Goal: Task Accomplishment & Management: Use online tool/utility

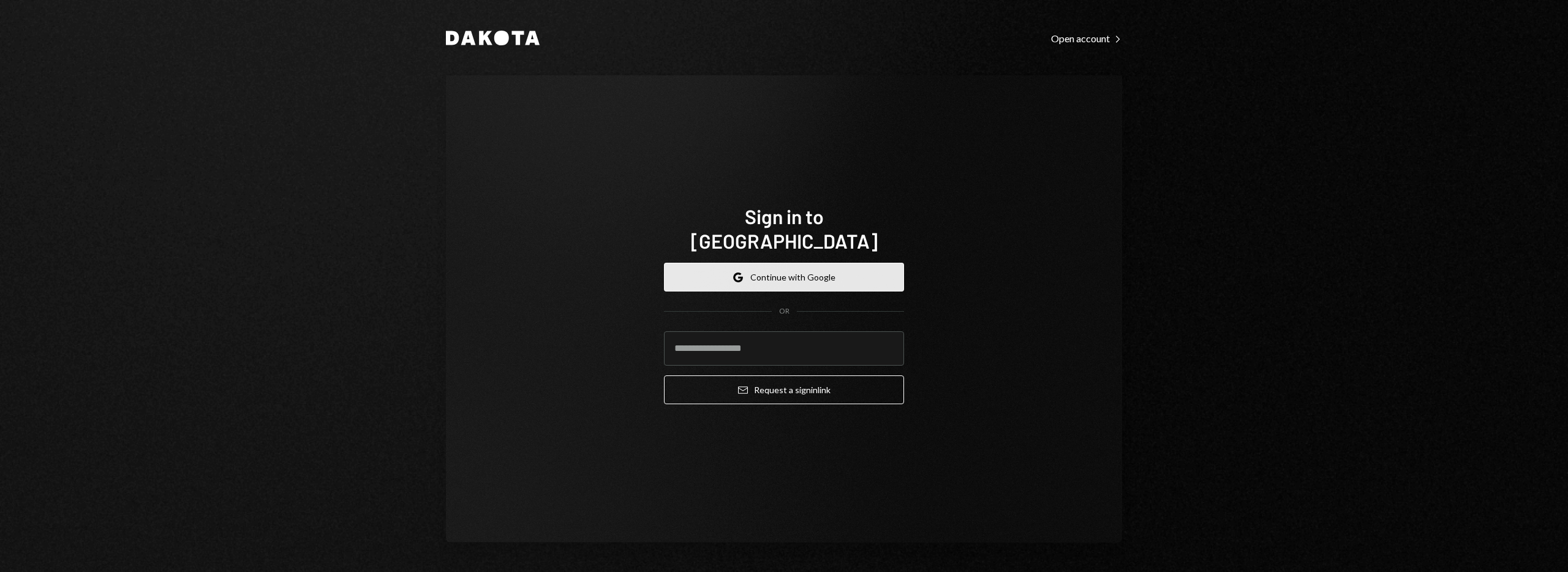
click at [771, 269] on button "Google Continue with Google" at bounding box center [783, 277] width 240 height 29
click at [804, 393] on div "Google Continue with Google OR Email Request a sign in link" at bounding box center [783, 333] width 240 height 161
click at [742, 351] on input "email" at bounding box center [783, 348] width 240 height 34
type input "**********"
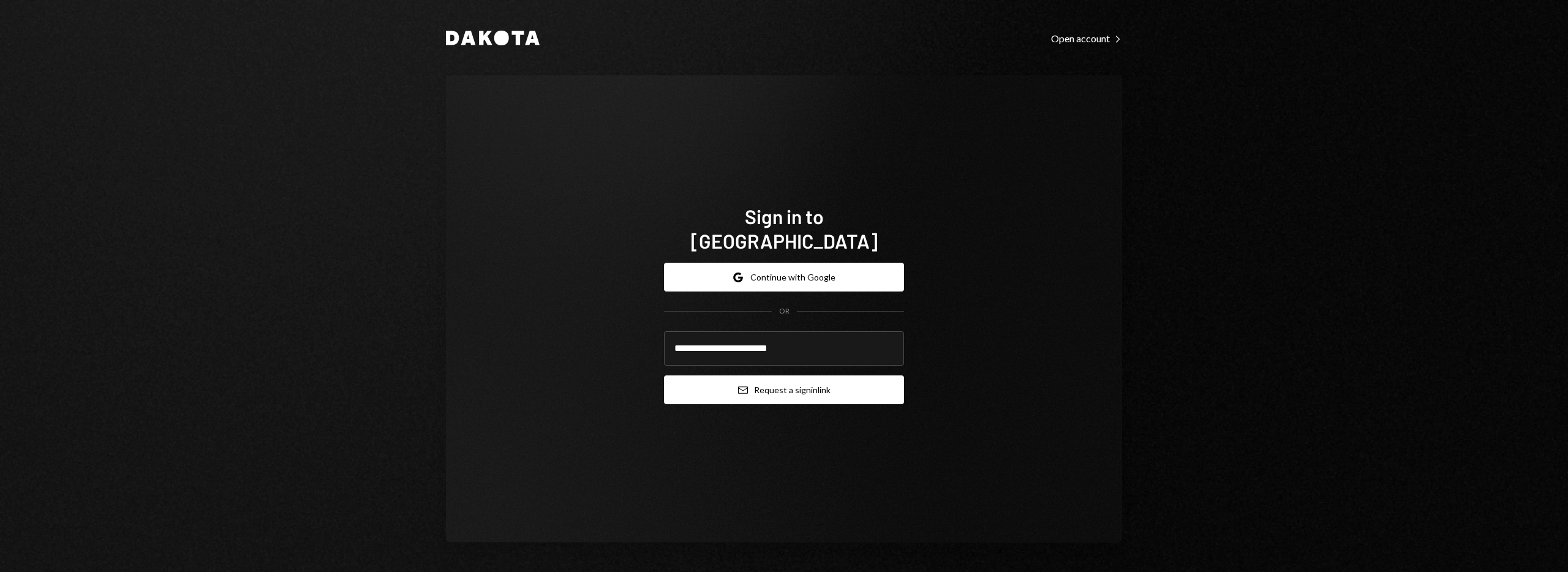
click at [739, 390] on button "Email Request a sign in link" at bounding box center [783, 389] width 240 height 29
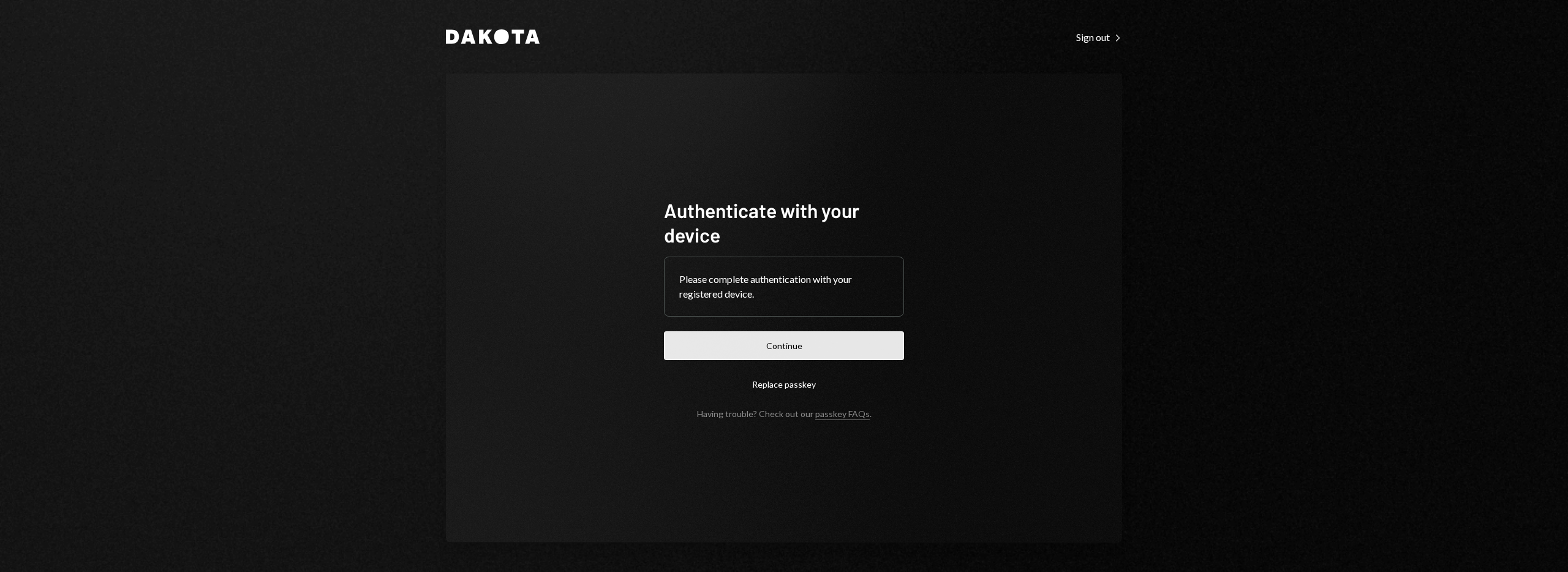
click at [847, 354] on button "Continue" at bounding box center [783, 345] width 240 height 29
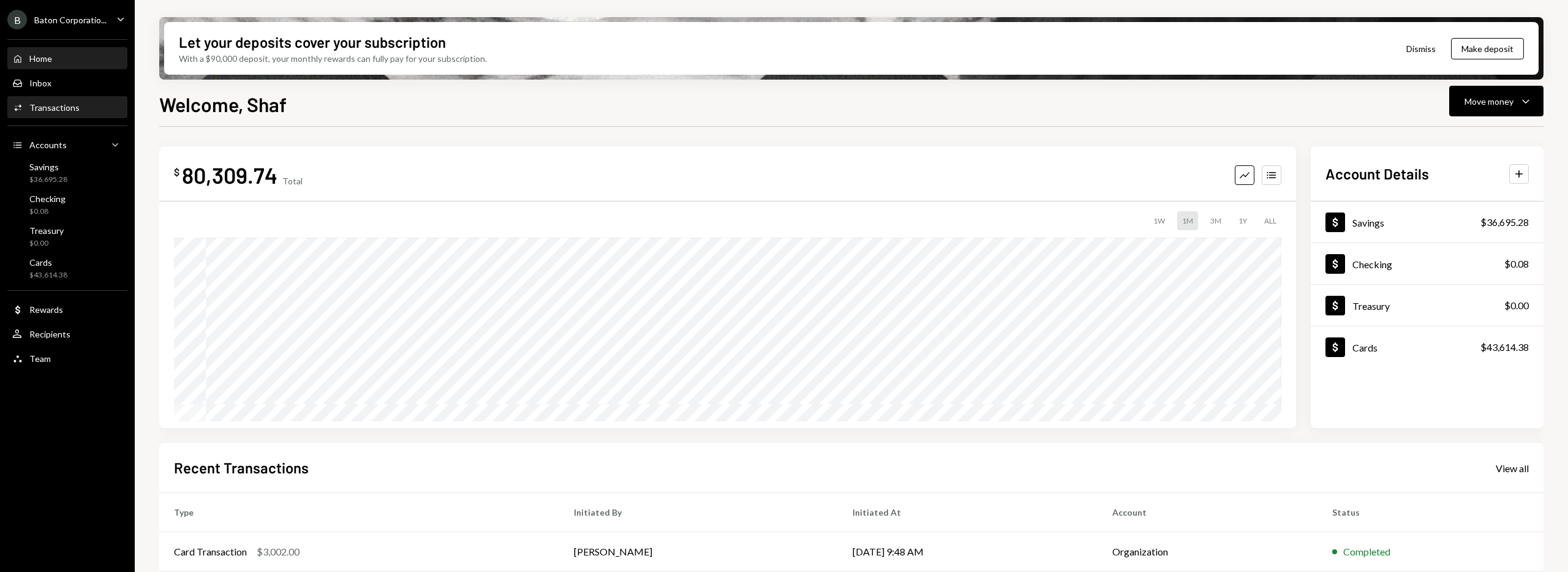
click at [67, 113] on div "Activities Transactions" at bounding box center [67, 108] width 110 height 21
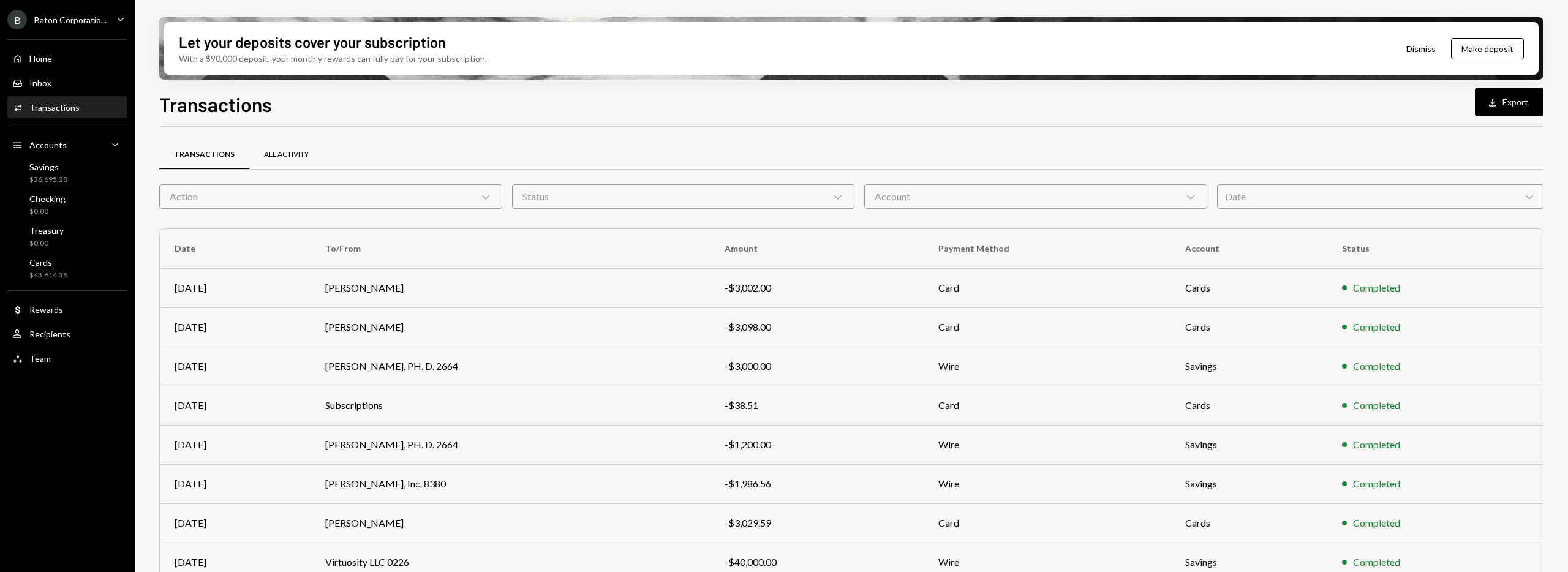
click at [279, 148] on div "All Activity" at bounding box center [286, 155] width 74 height 30
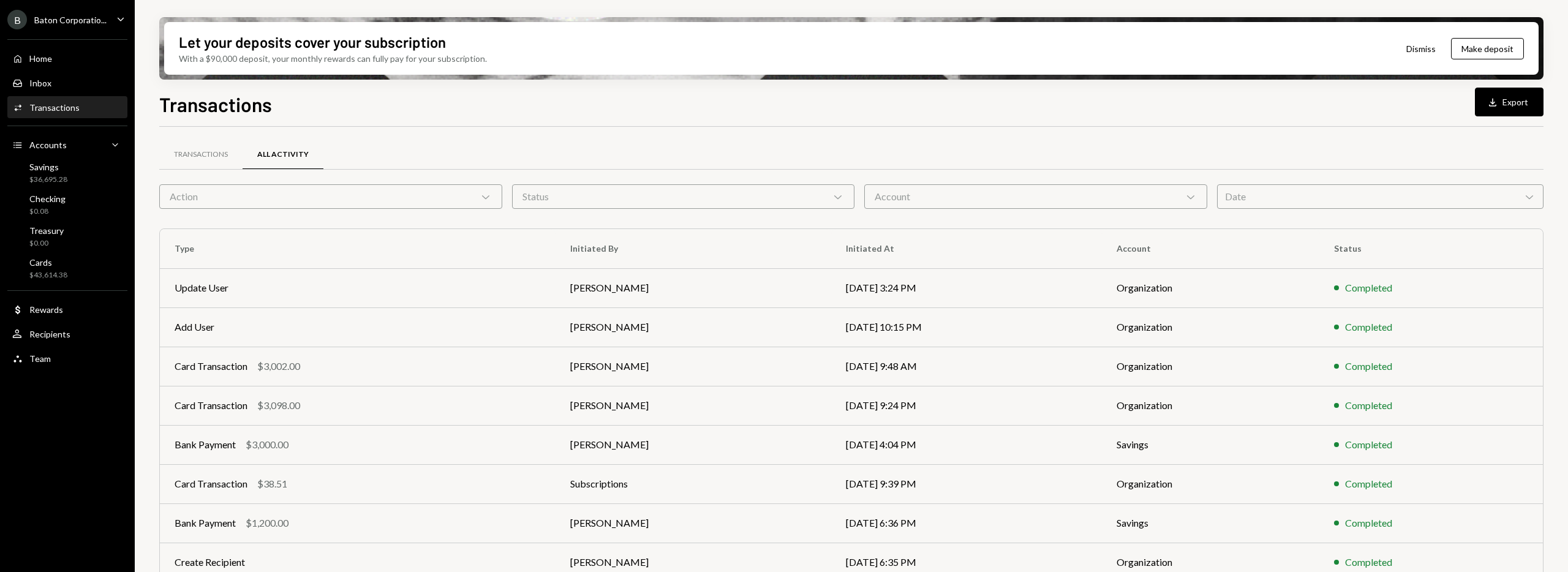
click at [839, 195] on icon "Chevron Down" at bounding box center [837, 196] width 12 height 12
click at [595, 163] on div "Transactions All Activity" at bounding box center [851, 155] width 1384 height 31
click at [387, 193] on div "Action Chevron Down" at bounding box center [330, 196] width 343 height 25
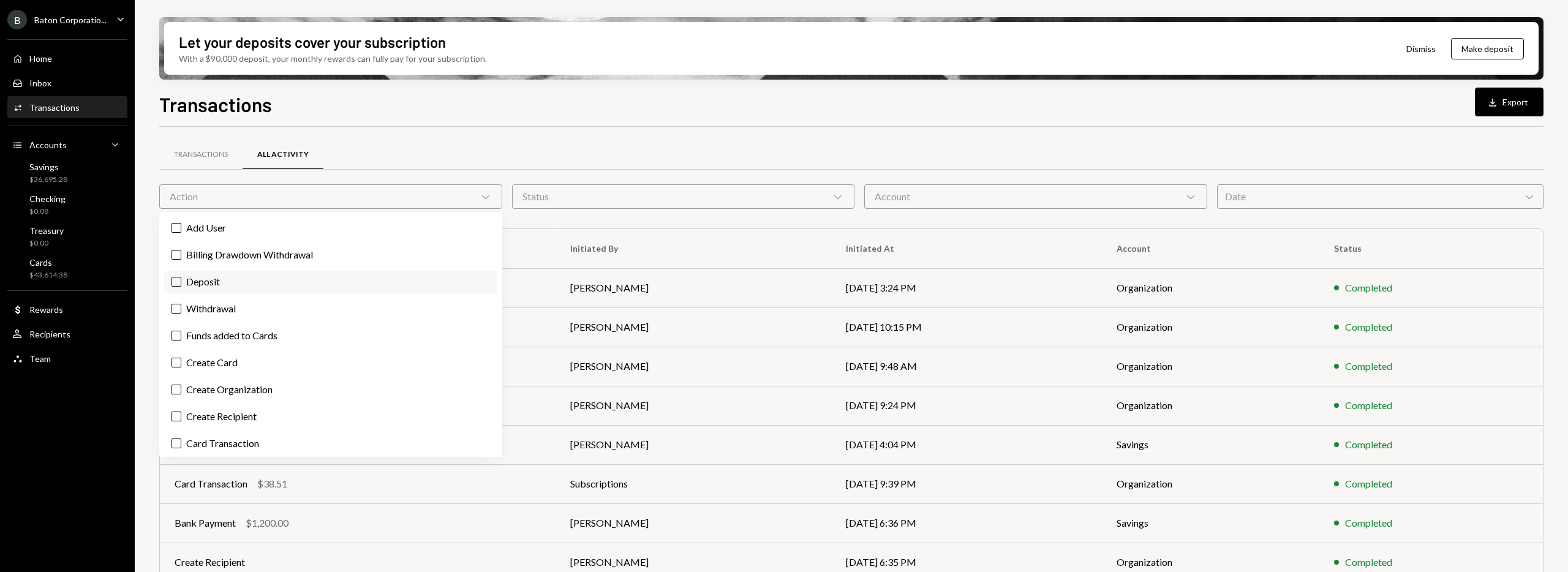
click at [323, 279] on label "Deposit" at bounding box center [330, 281] width 333 height 22
click at [182, 279] on button "Deposit" at bounding box center [177, 281] width 10 height 10
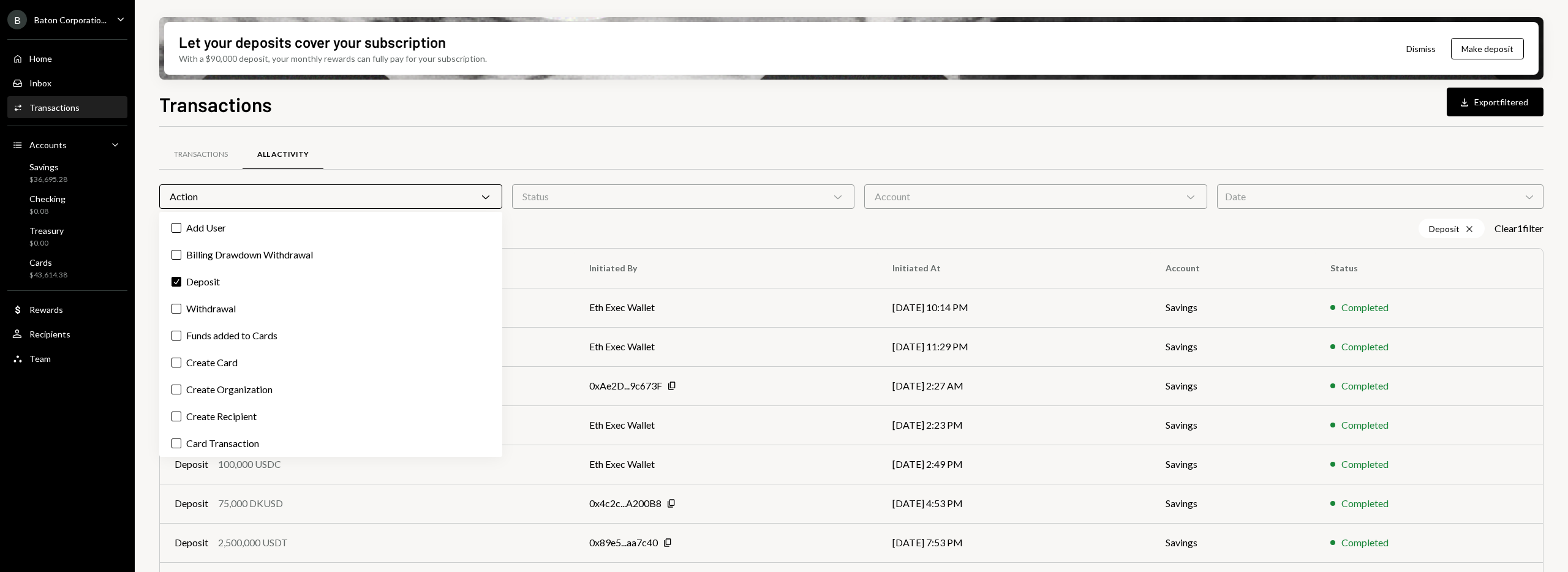
click at [620, 153] on div "Transactions All Activity" at bounding box center [851, 155] width 1384 height 31
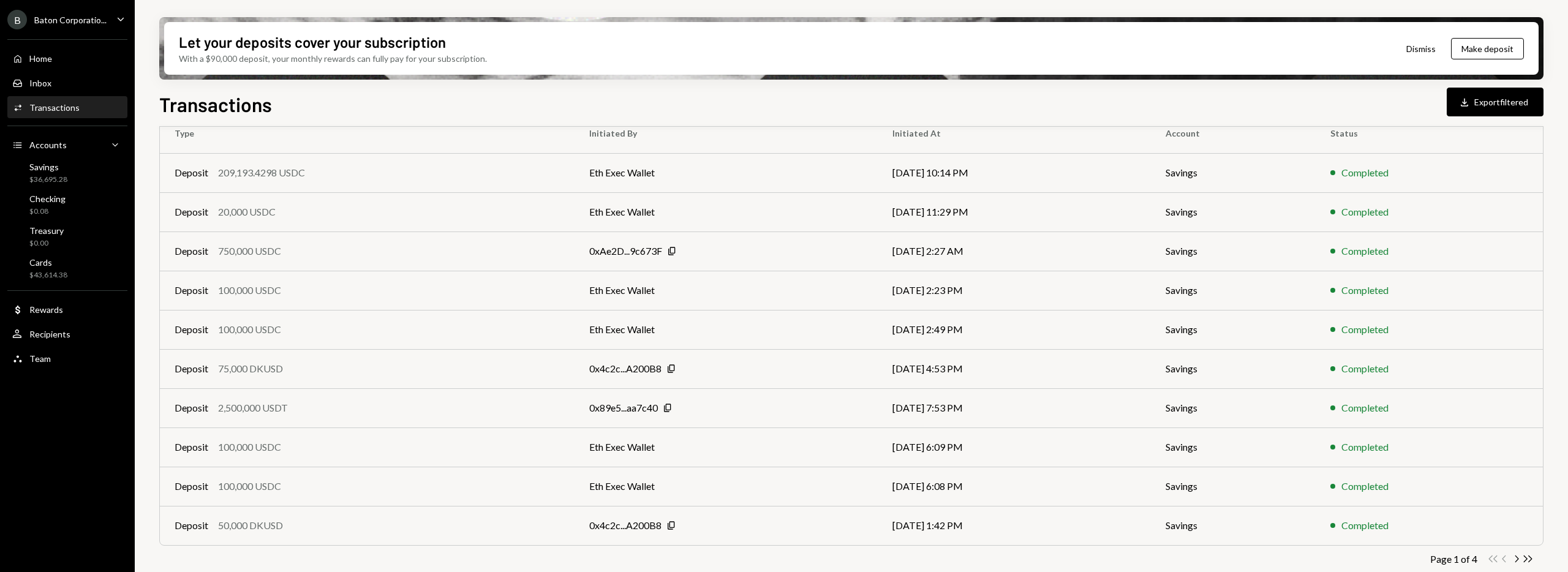
scroll to position [145, 0]
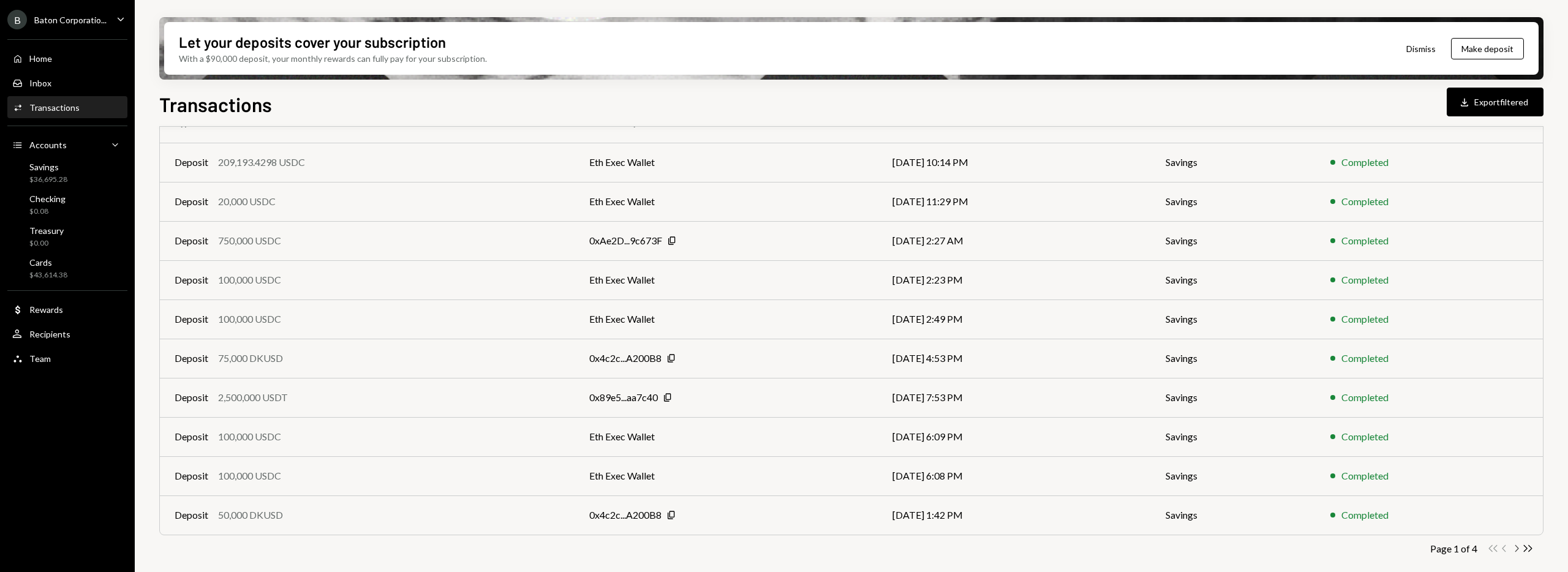
click at [1512, 548] on icon "Chevron Right" at bounding box center [1516, 548] width 12 height 12
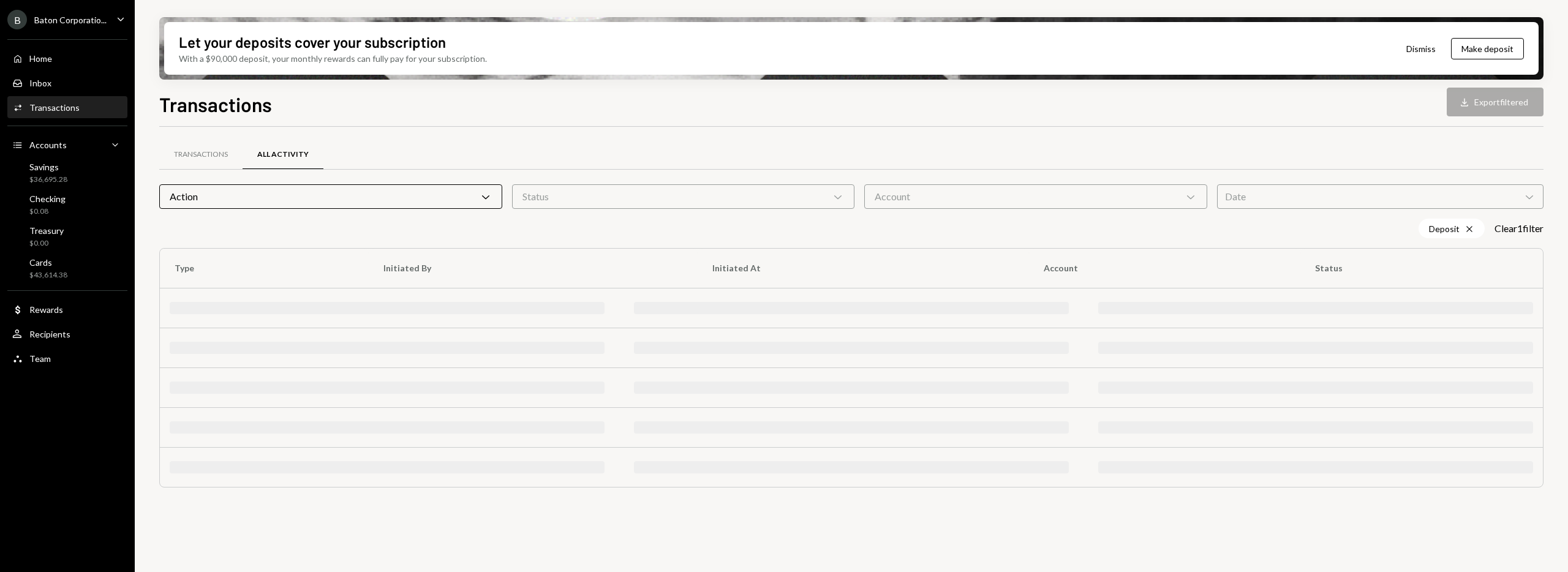
scroll to position [0, 0]
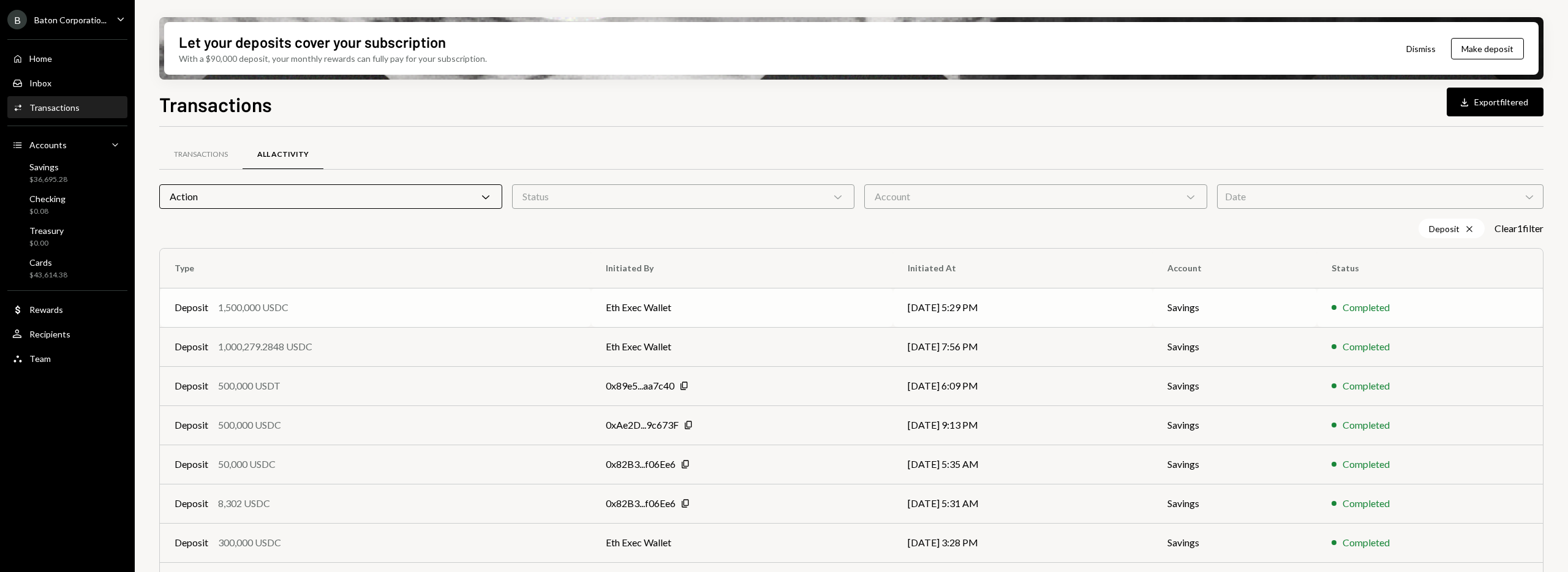
click at [652, 307] on td "Eth Exec Wallet" at bounding box center [742, 307] width 302 height 39
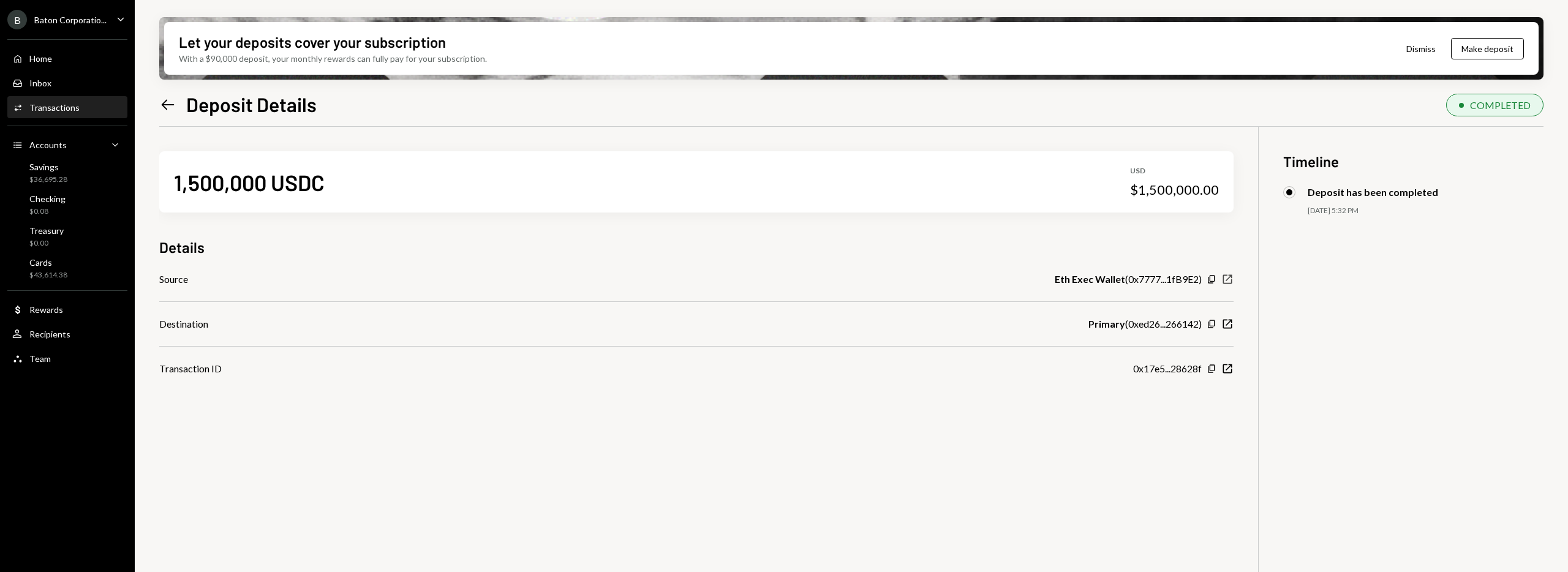
click at [1229, 281] on icon "New Window" at bounding box center [1227, 279] width 12 height 12
click at [167, 106] on icon "Left Arrow" at bounding box center [167, 105] width 17 height 17
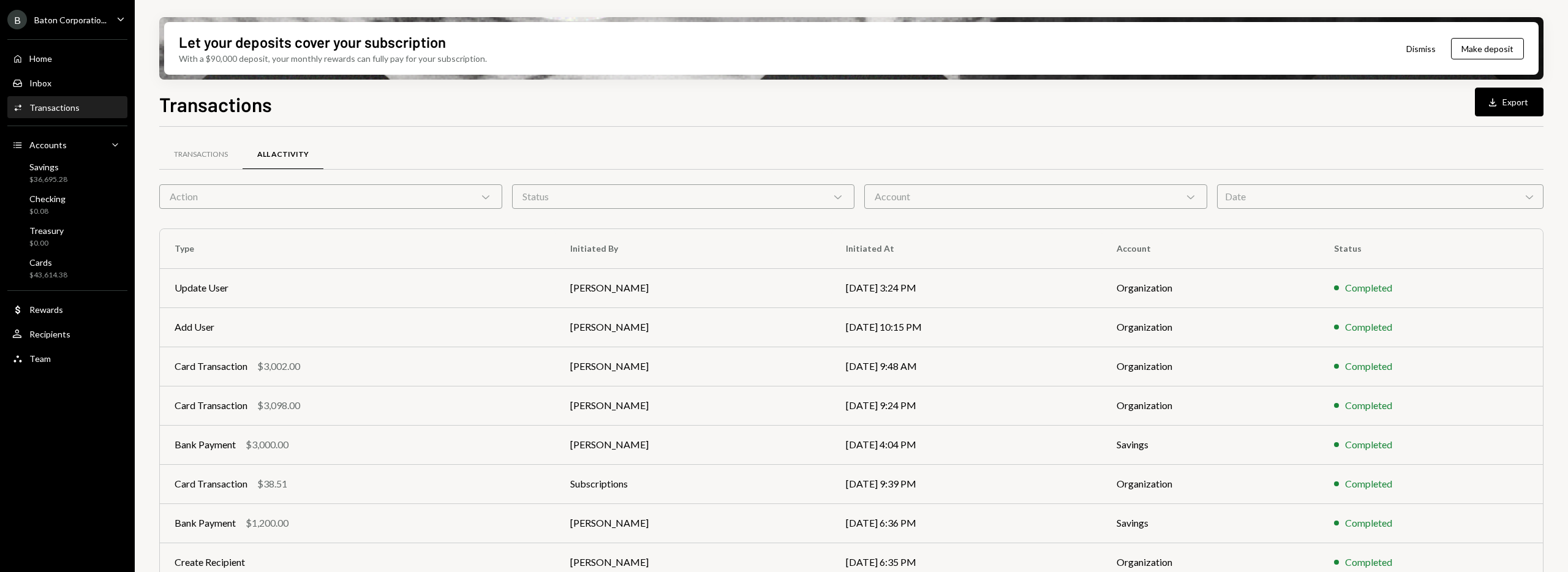
click at [667, 196] on div "Status Chevron Down" at bounding box center [683, 196] width 343 height 25
drag, startPoint x: 400, startPoint y: 224, endPoint x: 389, endPoint y: 197, distance: 29.2
click at [401, 224] on div "Transactions All Activity Action Chevron Down Status Chevron Down Account Chevr…" at bounding box center [851, 428] width 1384 height 565
click at [389, 195] on div "Action Chevron Down" at bounding box center [330, 196] width 343 height 25
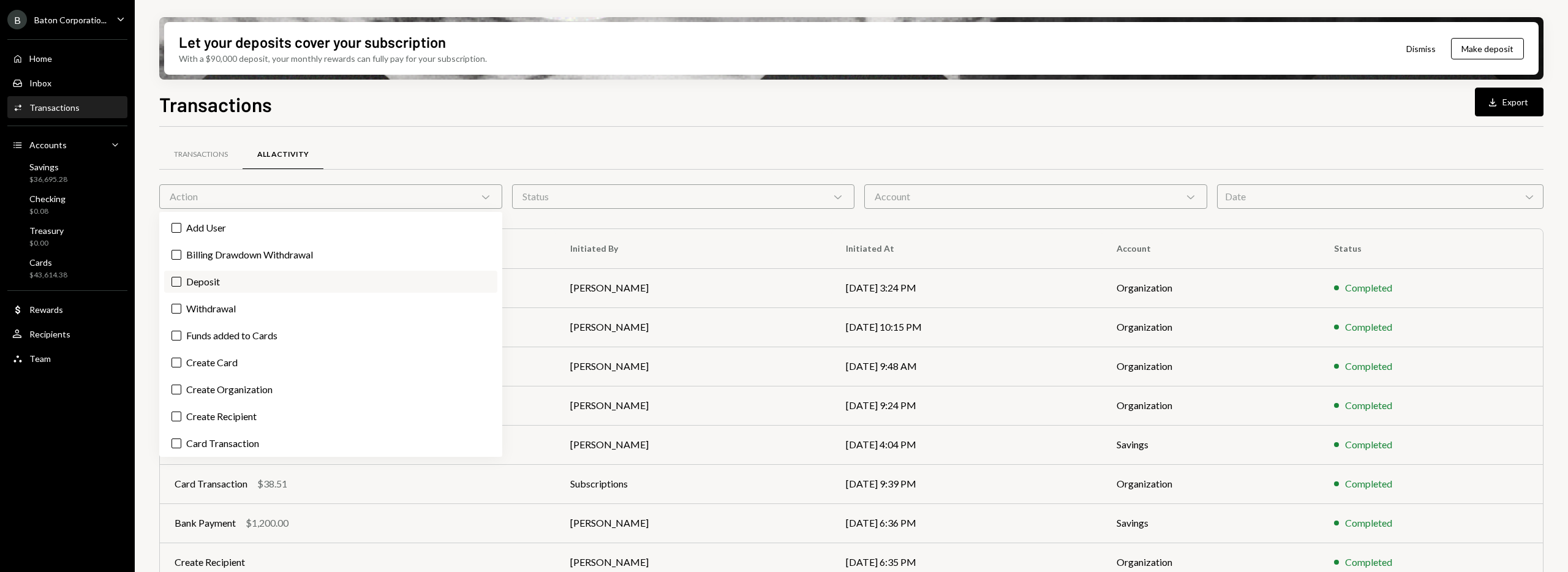
click at [291, 289] on label "Deposit" at bounding box center [330, 281] width 333 height 22
click at [182, 286] on button "Deposit" at bounding box center [177, 281] width 10 height 10
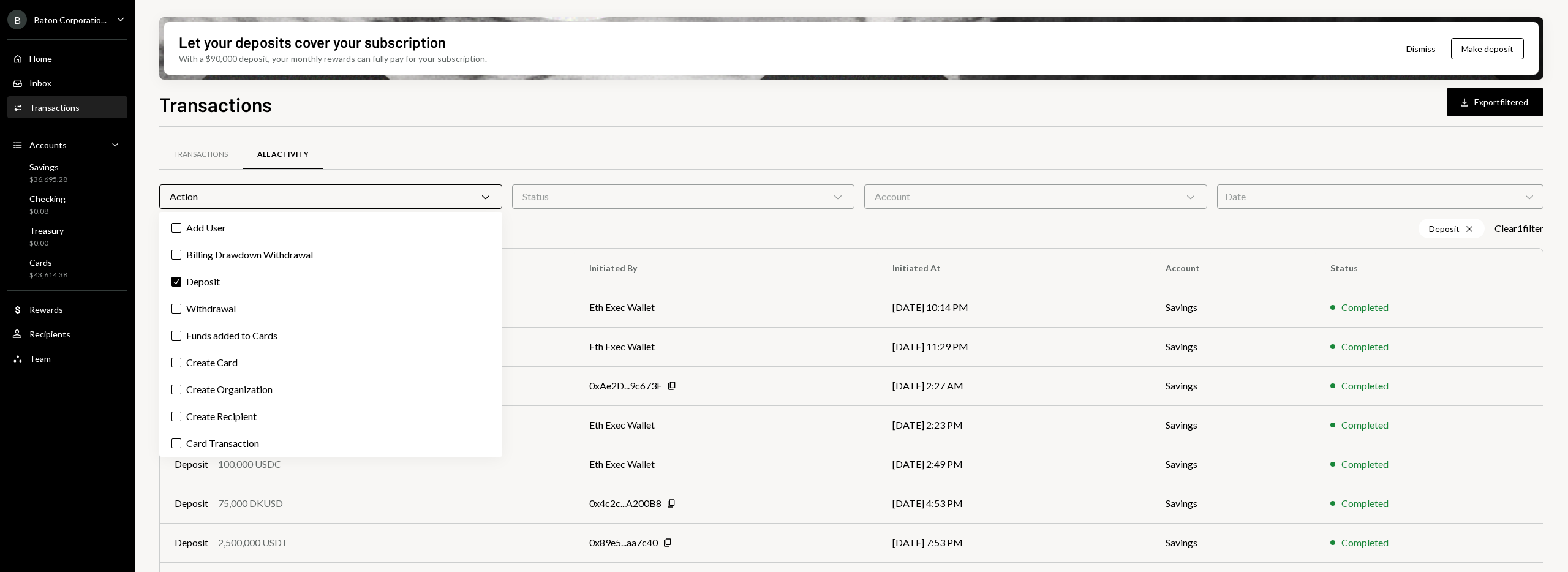
click at [726, 227] on div "Deposit Cross Clear 1 filter" at bounding box center [851, 229] width 1384 height 20
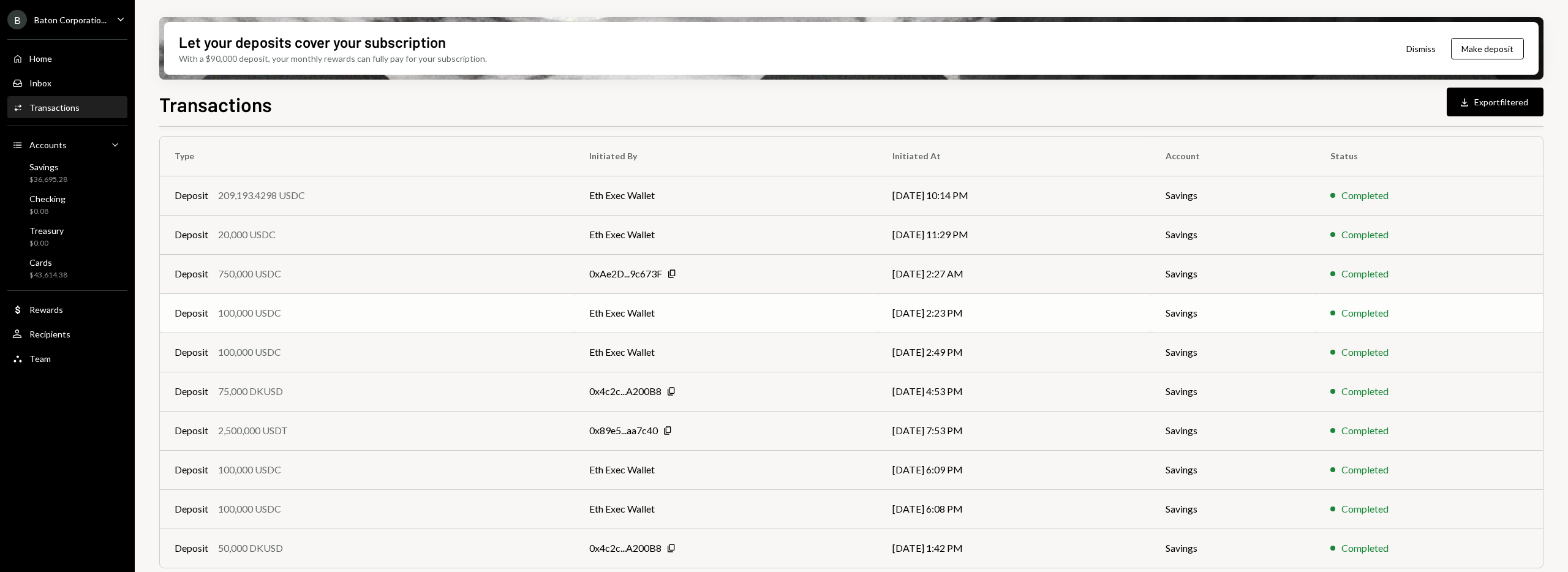
scroll to position [115, 0]
click at [667, 272] on icon "Copy" at bounding box center [672, 272] width 10 height 10
